Goal: Information Seeking & Learning: Learn about a topic

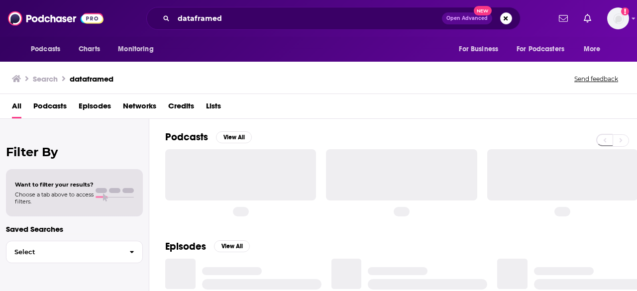
click at [190, 21] on input "dataframed" at bounding box center [308, 18] width 268 height 16
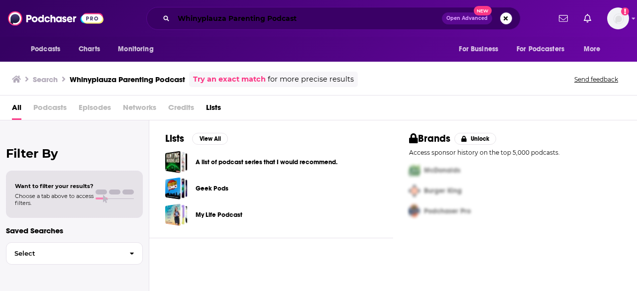
drag, startPoint x: 228, startPoint y: 19, endPoint x: 362, endPoint y: 17, distance: 135.0
click at [362, 17] on input "Whinyplauza Parenting Podcast" at bounding box center [308, 18] width 268 height 16
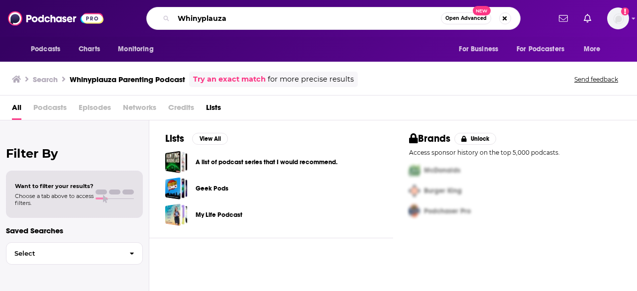
type input "Whinyplauza"
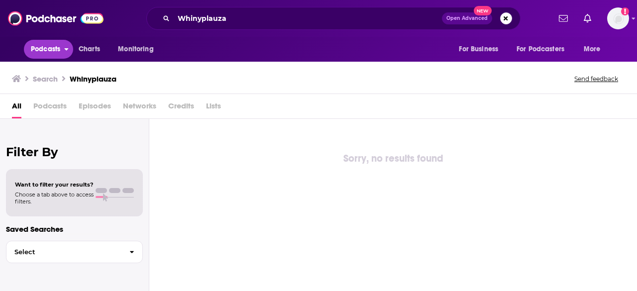
click at [50, 50] on span "Podcasts" at bounding box center [45, 49] width 29 height 14
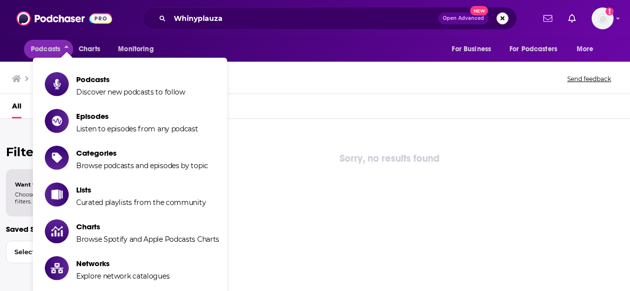
click at [61, 67] on ul "Podcasts Discover new podcasts to follow Episodes Listen to episodes from any p…" at bounding box center [130, 213] width 194 height 311
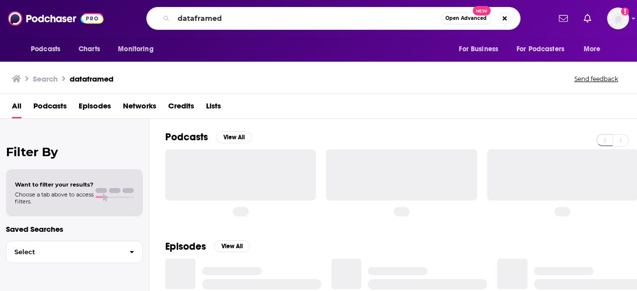
click at [193, 12] on input "dataframed" at bounding box center [307, 18] width 267 height 16
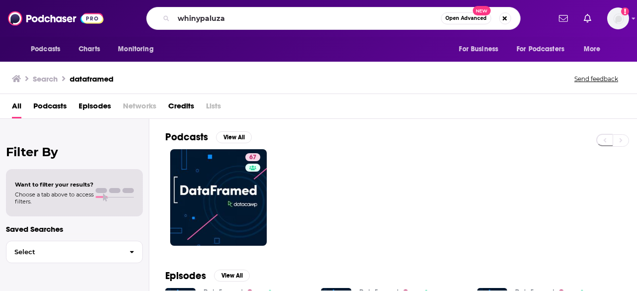
type input "whinypaluza"
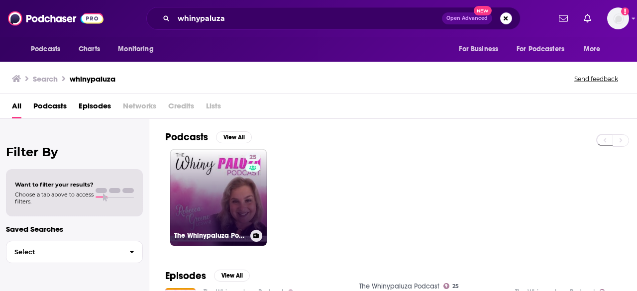
click at [221, 176] on link "25 The Whinypaluza Podcast" at bounding box center [218, 197] width 97 height 97
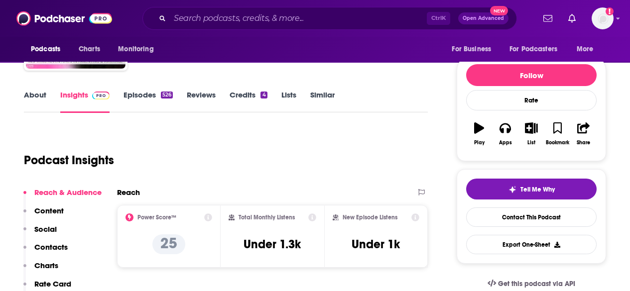
scroll to position [149, 0]
